Goal: Task Accomplishment & Management: Manage account settings

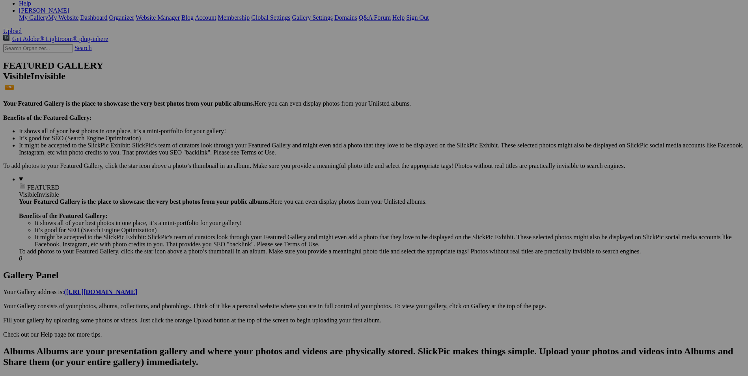
scroll to position [158, 0]
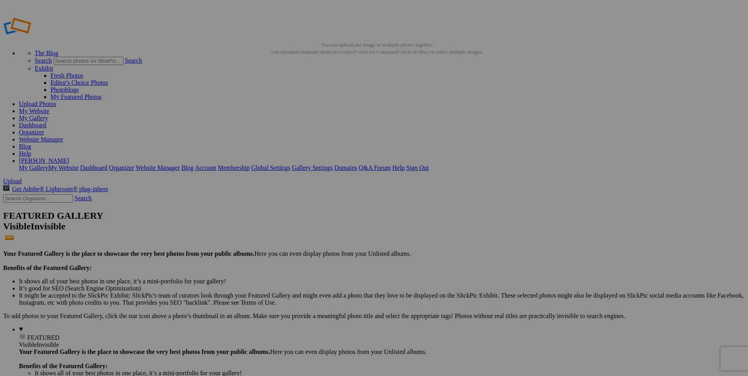
type input "Norway 2025"
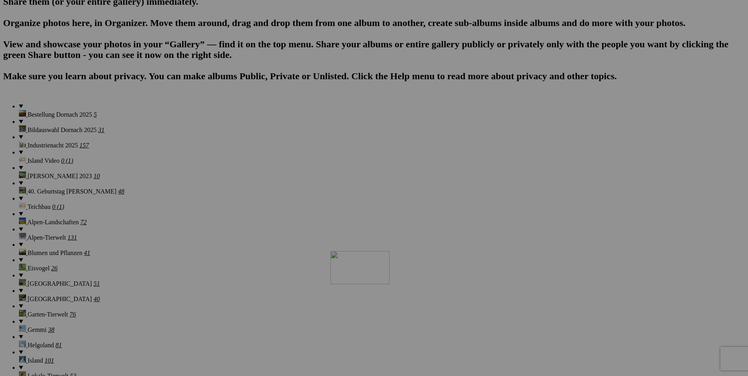
scroll to position [513, 0]
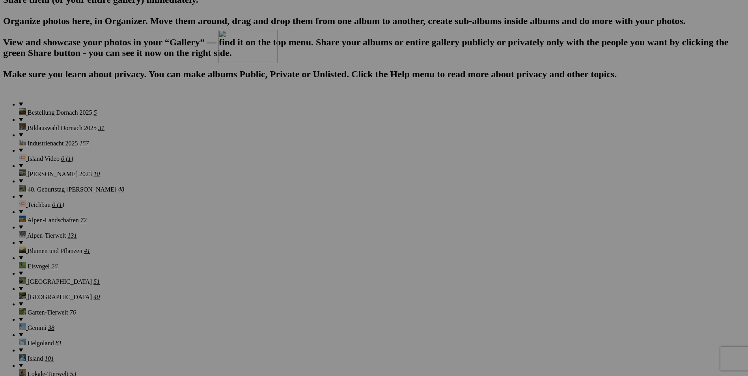
drag, startPoint x: 290, startPoint y: 115, endPoint x: 332, endPoint y: 99, distance: 45.2
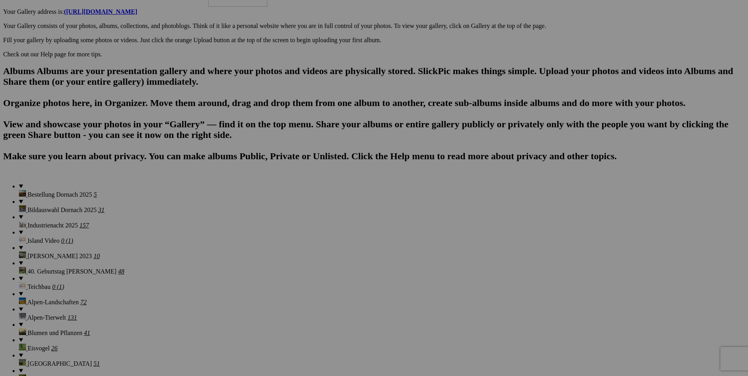
scroll to position [434, 0]
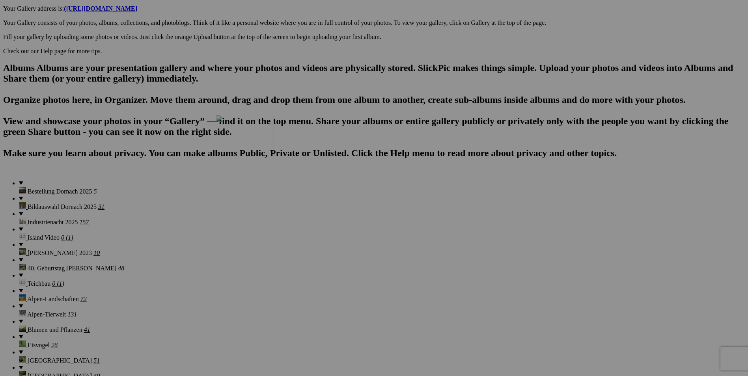
drag, startPoint x: 219, startPoint y: 112, endPoint x: 329, endPoint y: 183, distance: 131.0
drag, startPoint x: 360, startPoint y: 196, endPoint x: 263, endPoint y: 175, distance: 99.6
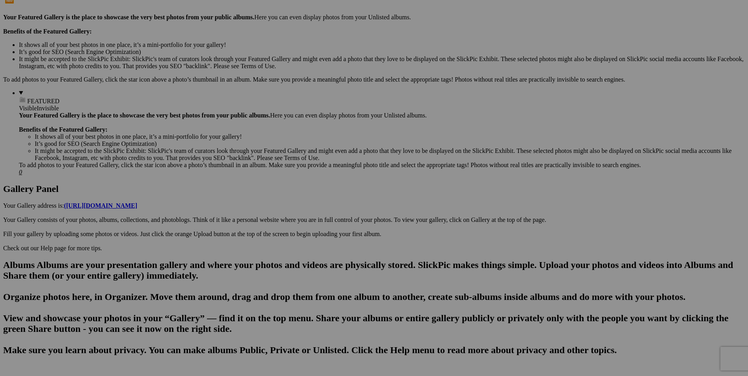
scroll to position [276, 0]
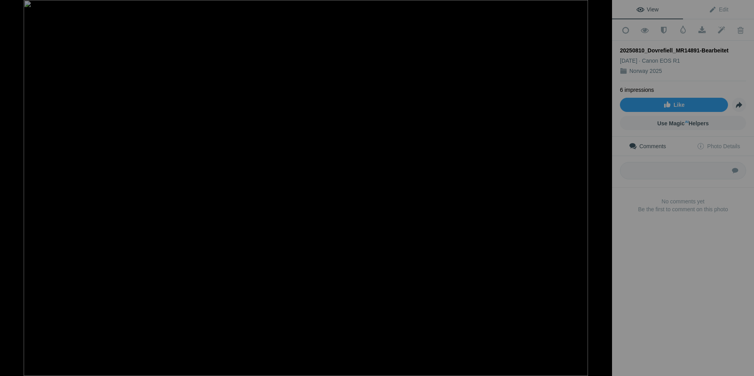
click at [260, 93] on img at bounding box center [306, 188] width 565 height 376
click at [260, 93] on img at bounding box center [356, 293] width 1189 height 793
click at [605, 9] on div at bounding box center [603, 8] width 17 height 17
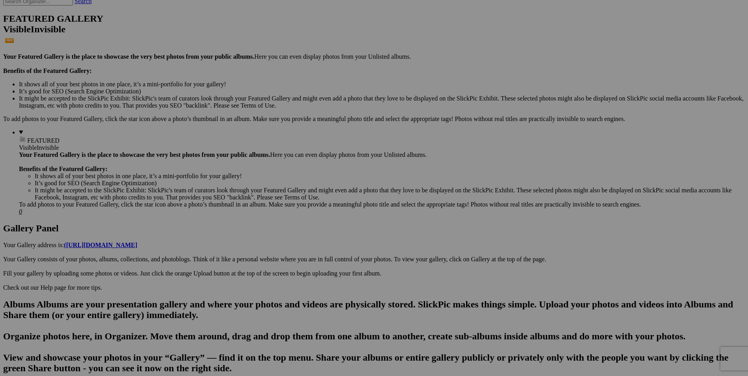
scroll to position [0, 0]
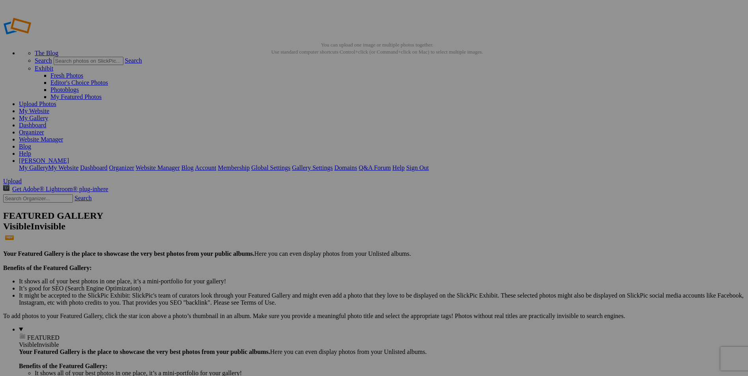
click at [429, 165] on link "Sign Out" at bounding box center [417, 168] width 22 height 7
